Goal: Find specific page/section: Find specific page/section

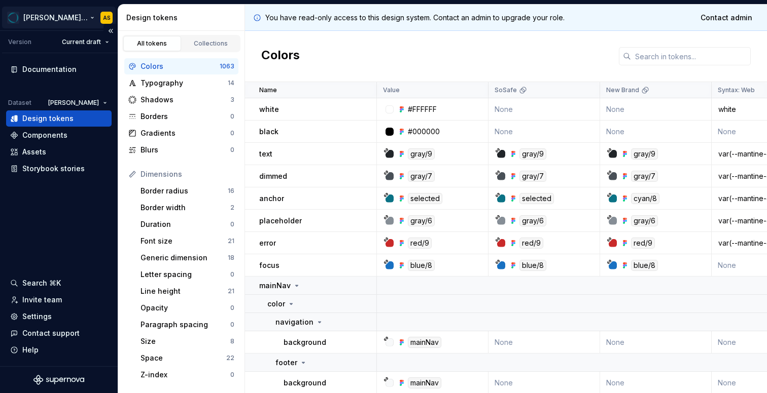
click at [32, 13] on html "Vera Design System AS Version Current draft Documentation Dataset Vera Design t…" at bounding box center [383, 196] width 767 height 393
